Goal: Task Accomplishment & Management: Use online tool/utility

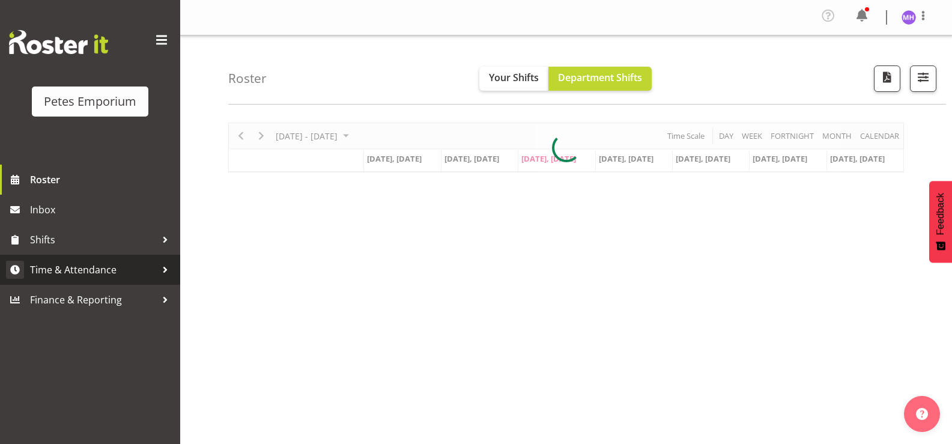
click at [54, 272] on span "Time & Attendance" at bounding box center [93, 270] width 126 height 18
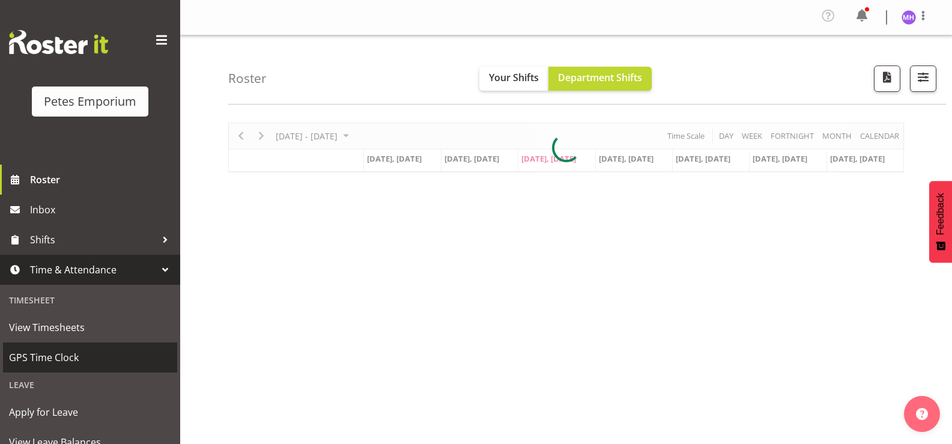
click at [64, 365] on span "GPS Time Clock" at bounding box center [90, 357] width 162 height 18
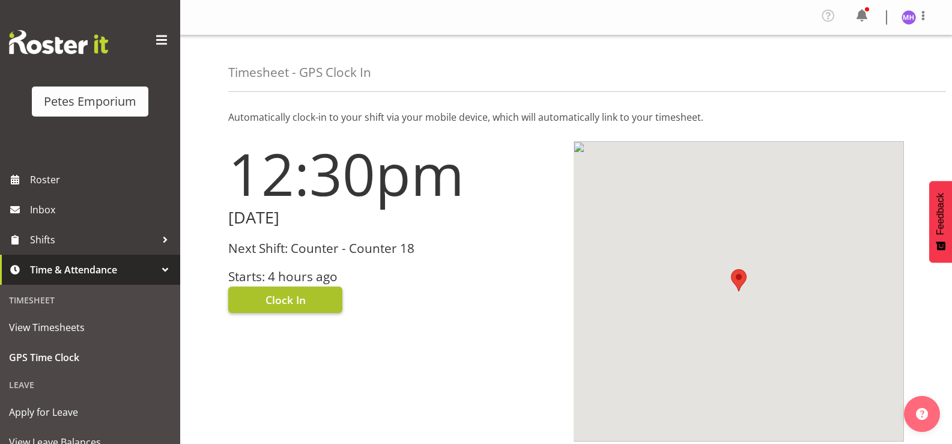
click at [310, 294] on button "Clock In" at bounding box center [285, 300] width 114 height 26
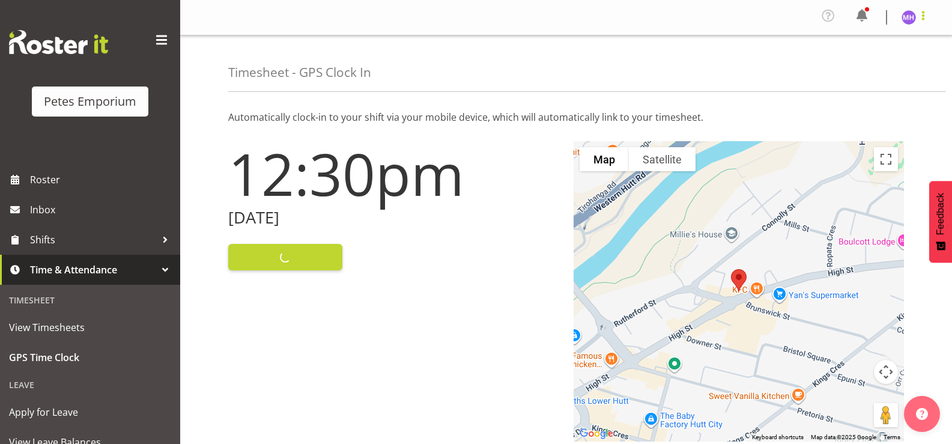
click at [917, 11] on span at bounding box center [923, 15] width 14 height 14
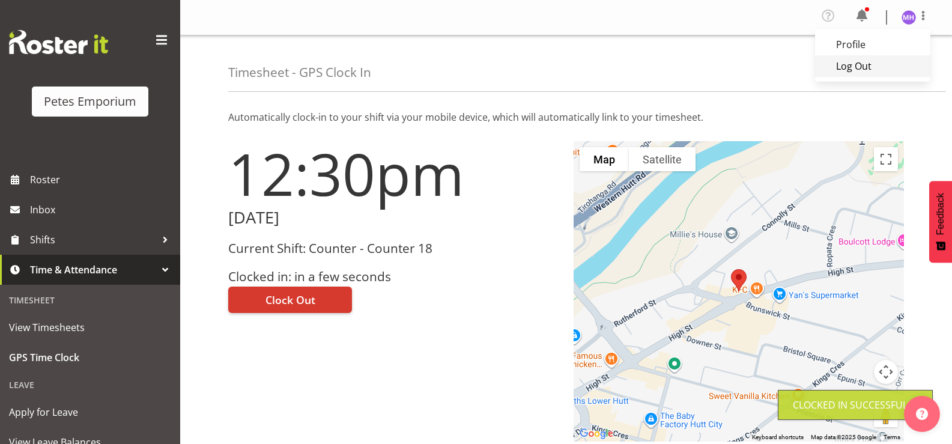
click at [872, 65] on link "Log Out" at bounding box center [872, 66] width 115 height 22
